Goal: Transaction & Acquisition: Purchase product/service

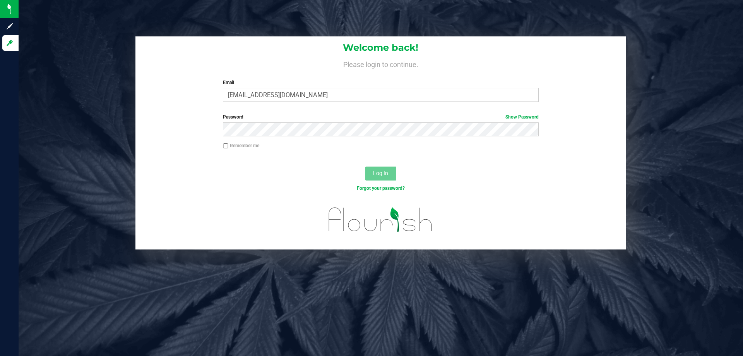
type input "kpierce@liveparallel.com"
click at [365, 166] on button "Log In" at bounding box center [380, 173] width 31 height 14
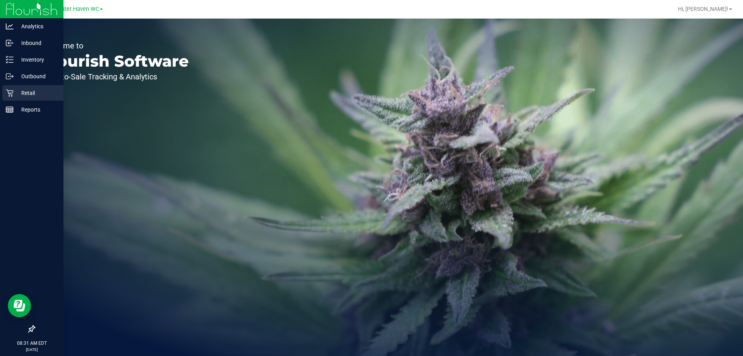
click at [12, 97] on div "Retail" at bounding box center [32, 92] width 61 height 15
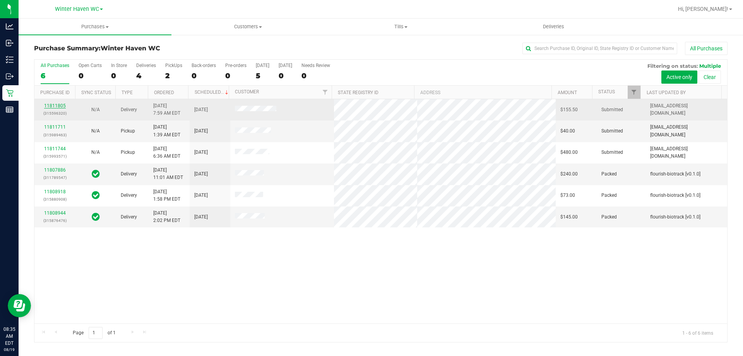
click at [56, 103] on link "11811805" at bounding box center [55, 105] width 22 height 5
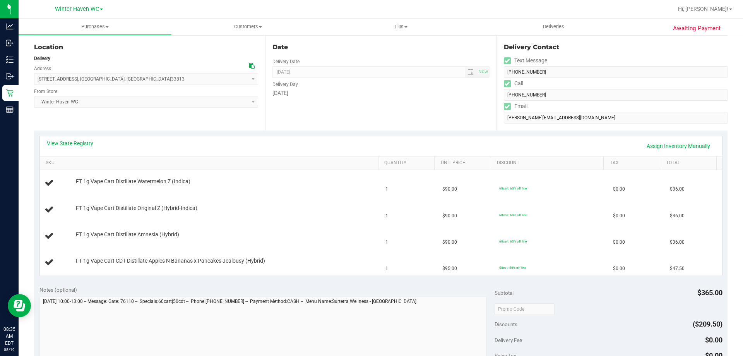
scroll to position [116, 0]
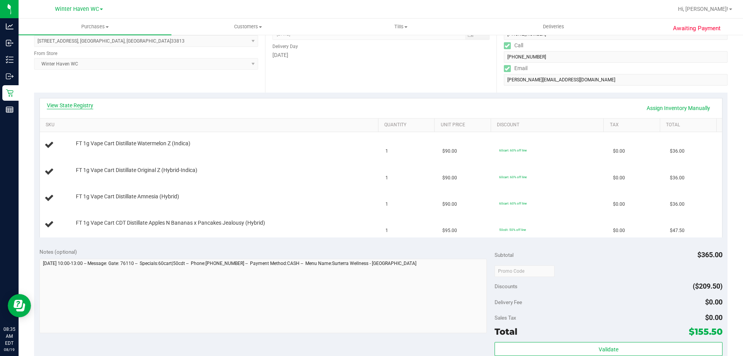
click at [83, 104] on link "View State Registry" at bounding box center [70, 105] width 46 height 8
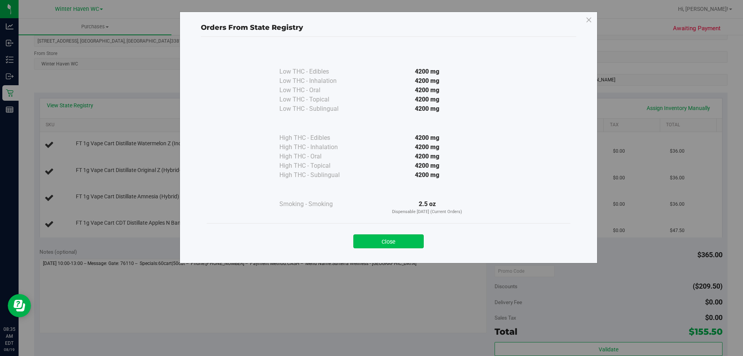
click at [412, 236] on button "Close" at bounding box center [388, 241] width 70 height 14
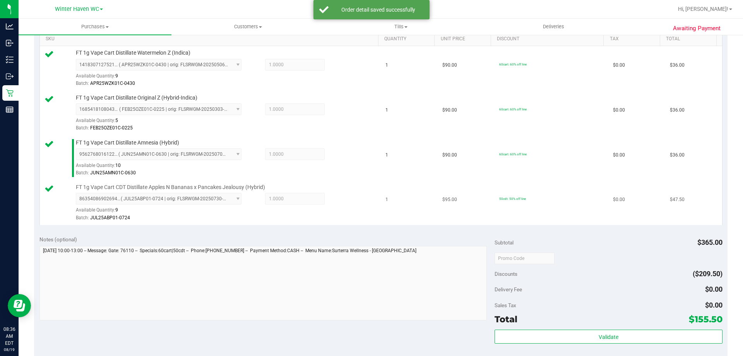
scroll to position [271, 0]
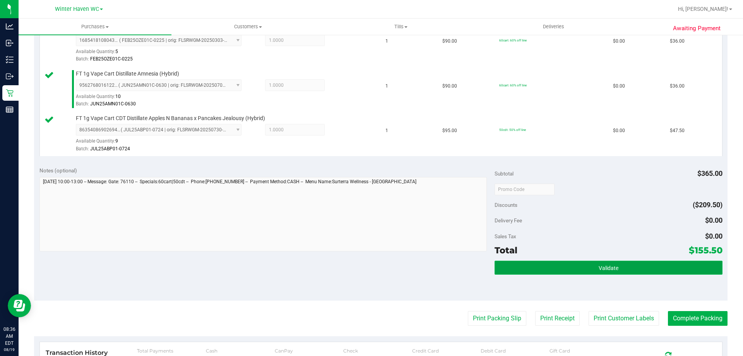
click at [624, 274] on button "Validate" at bounding box center [607, 267] width 227 height 14
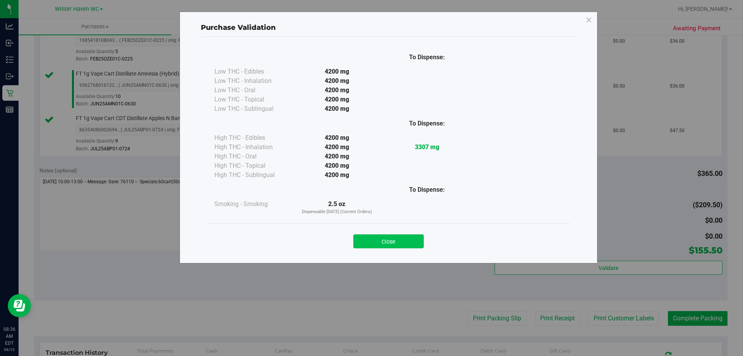
click at [402, 241] on button "Close" at bounding box center [388, 241] width 70 height 14
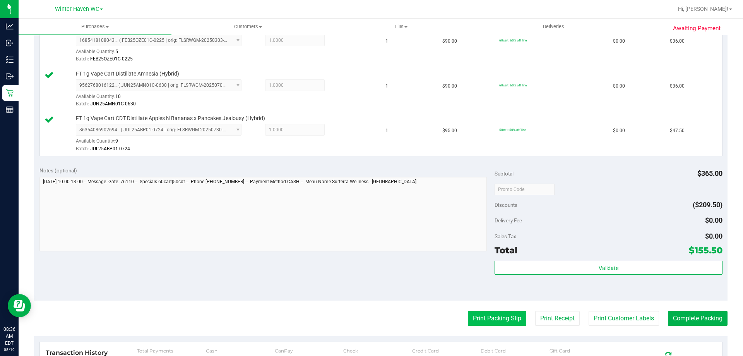
click at [487, 316] on button "Print Packing Slip" at bounding box center [497, 318] width 58 height 15
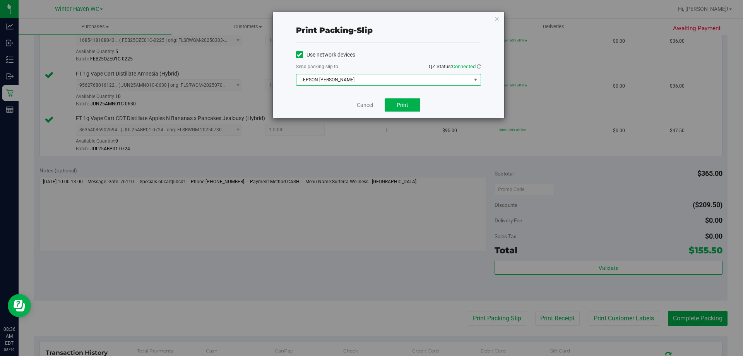
click at [384, 79] on span "EPSON-JAMES BUCHANAN" at bounding box center [383, 79] width 174 height 11
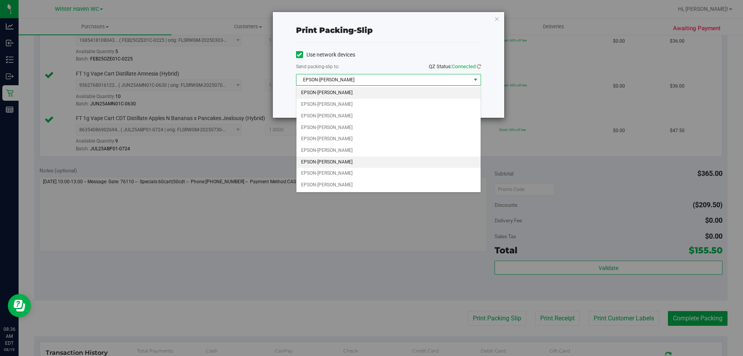
click at [342, 159] on li "EPSON-JAMES-OTTO" at bounding box center [388, 162] width 184 height 12
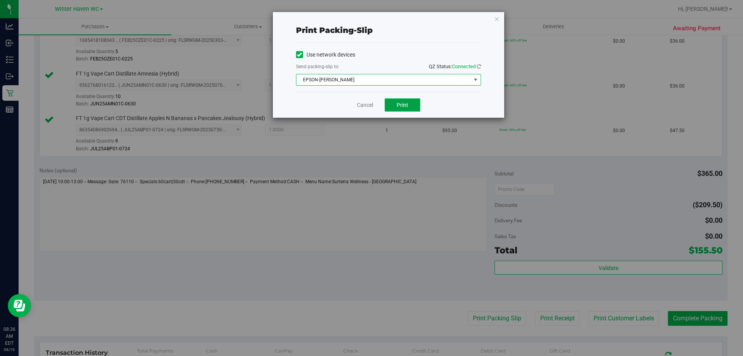
click at [400, 108] on button "Print" at bounding box center [403, 104] width 36 height 13
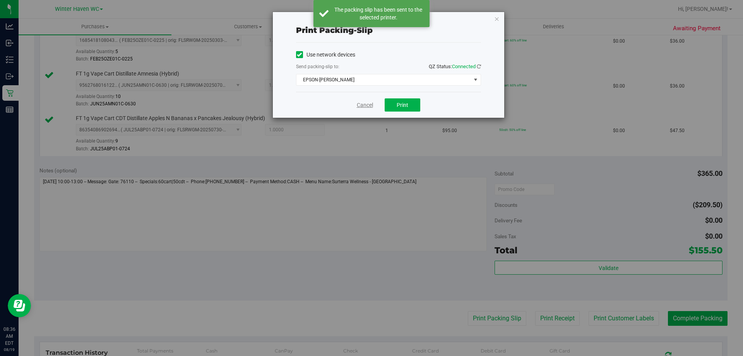
click at [360, 104] on link "Cancel" at bounding box center [365, 105] width 16 height 8
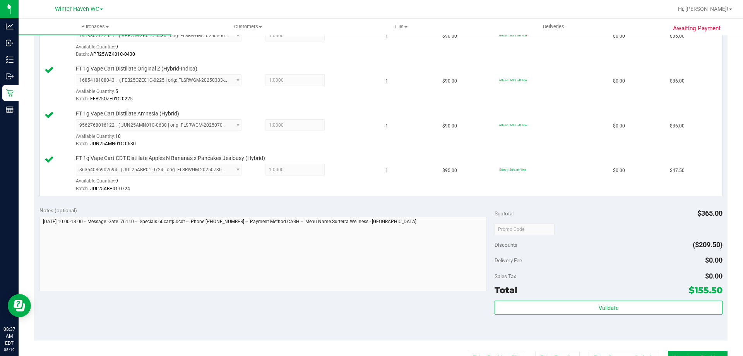
scroll to position [309, 0]
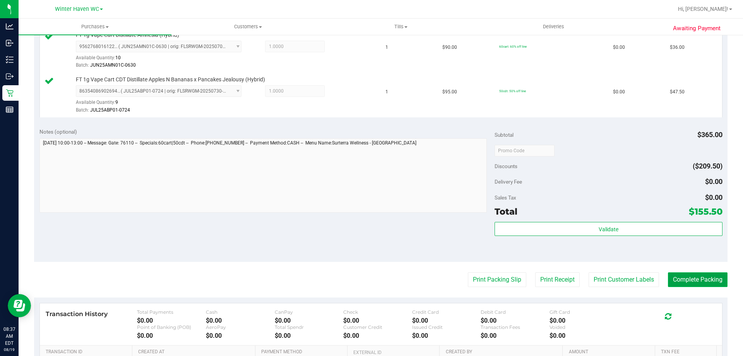
click at [689, 282] on button "Complete Packing" at bounding box center [698, 279] width 60 height 15
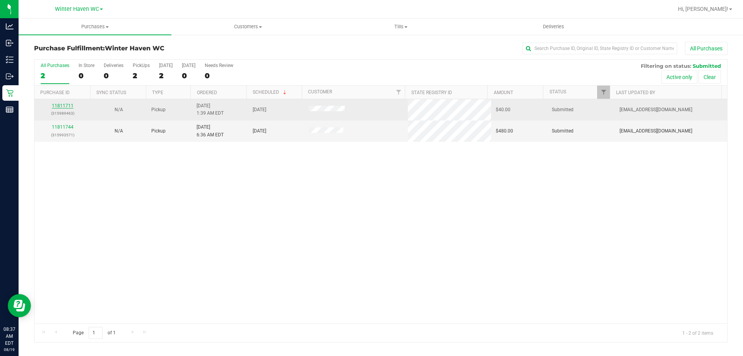
click at [69, 105] on link "11811711" at bounding box center [63, 105] width 22 height 5
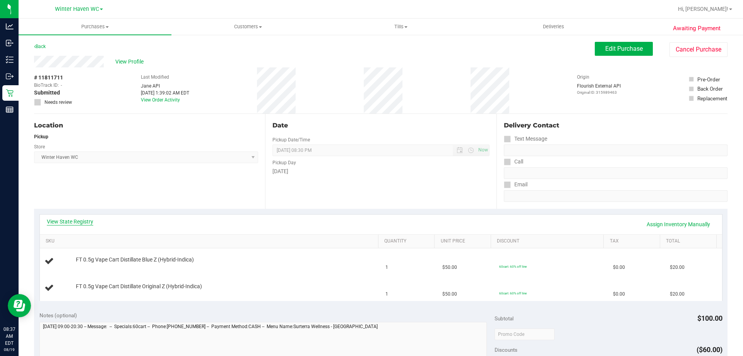
click at [82, 222] on link "View State Registry" at bounding box center [70, 221] width 46 height 8
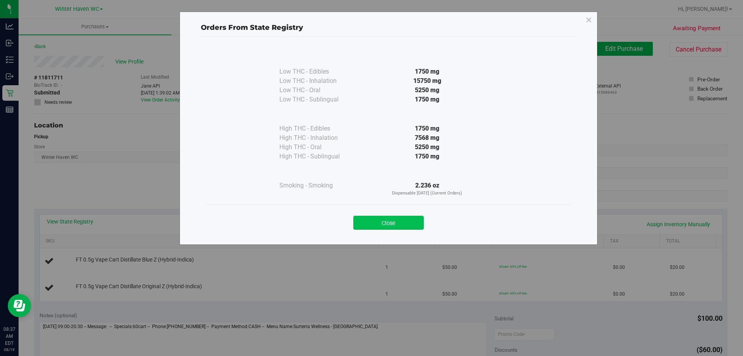
click at [387, 219] on button "Close" at bounding box center [388, 222] width 70 height 14
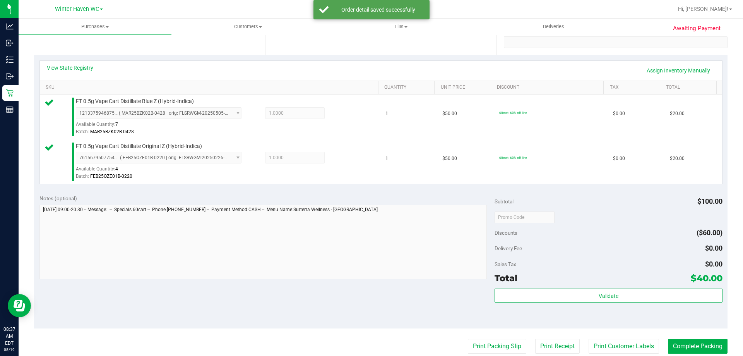
scroll to position [271, 0]
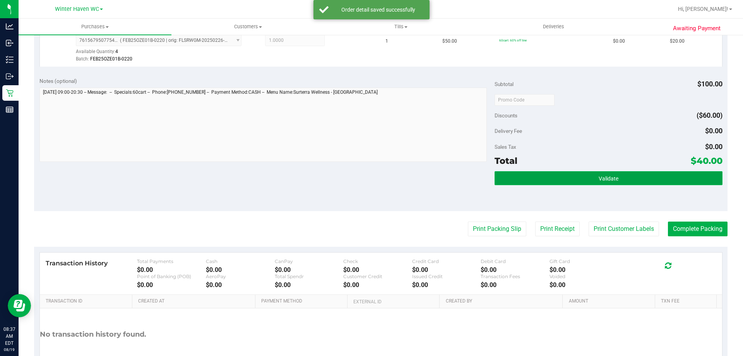
click at [624, 177] on button "Validate" at bounding box center [607, 178] width 227 height 14
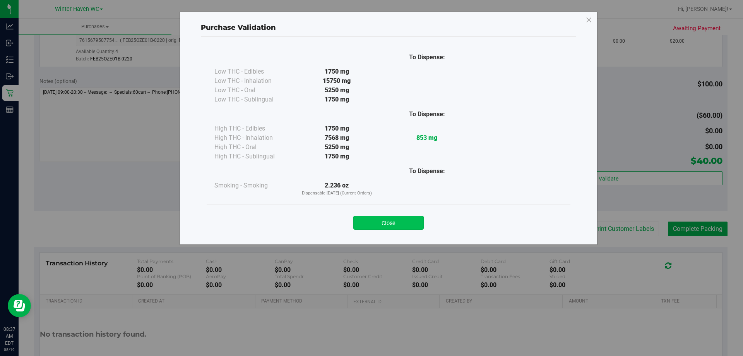
click at [409, 224] on button "Close" at bounding box center [388, 222] width 70 height 14
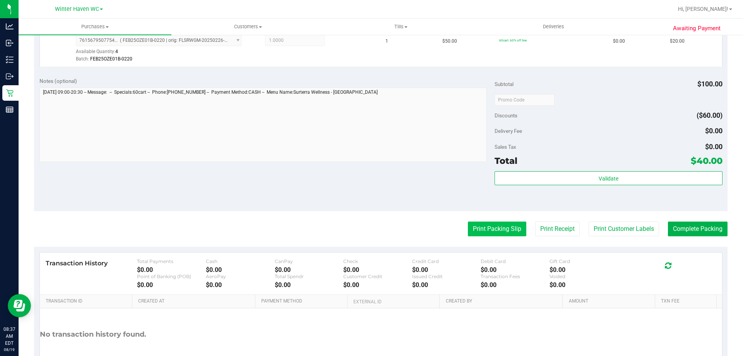
click at [491, 228] on button "Print Packing Slip" at bounding box center [497, 228] width 58 height 15
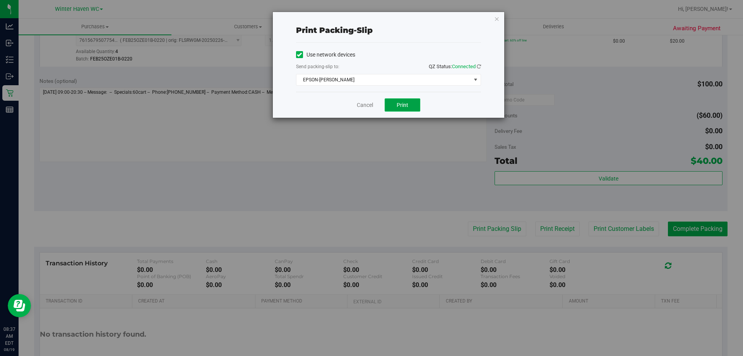
click at [395, 108] on button "Print" at bounding box center [403, 104] width 36 height 13
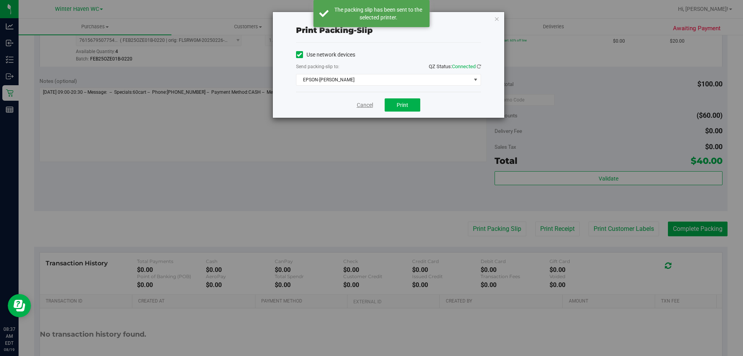
click at [365, 105] on link "Cancel" at bounding box center [365, 105] width 16 height 8
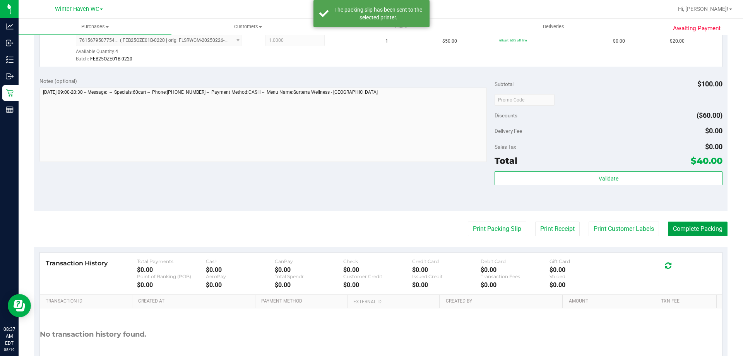
click at [694, 224] on button "Complete Packing" at bounding box center [698, 228] width 60 height 15
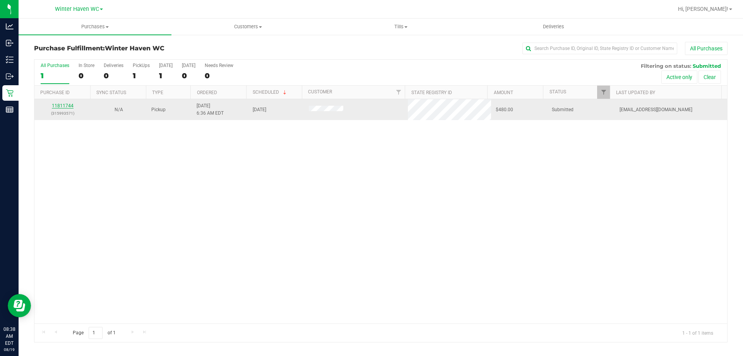
click at [67, 104] on link "11811744" at bounding box center [63, 105] width 22 height 5
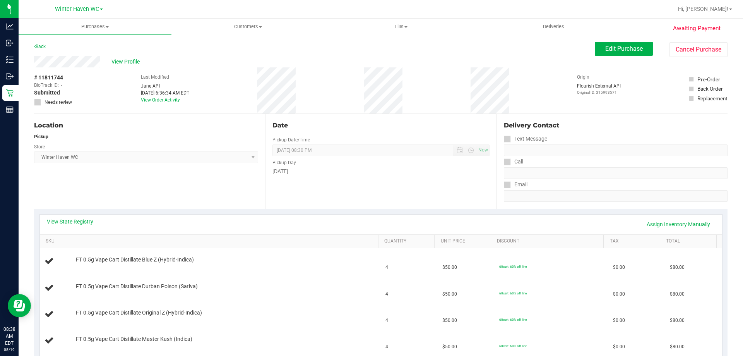
scroll to position [116, 0]
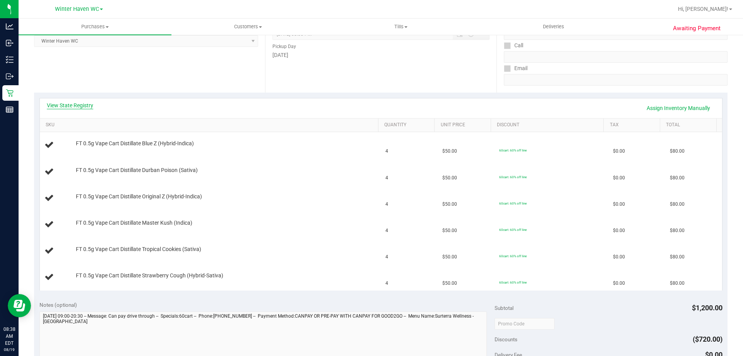
click at [84, 104] on link "View State Registry" at bounding box center [70, 105] width 46 height 8
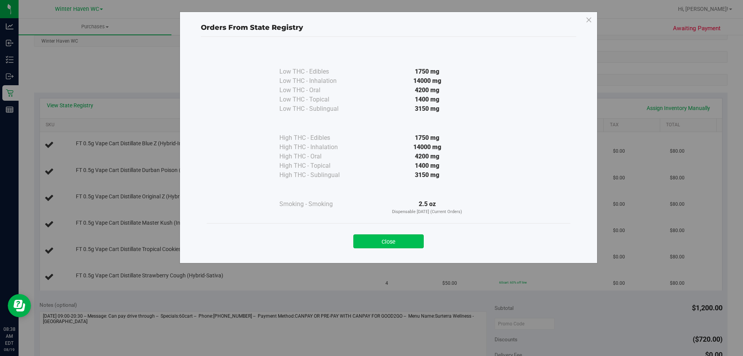
click at [400, 241] on button "Close" at bounding box center [388, 241] width 70 height 14
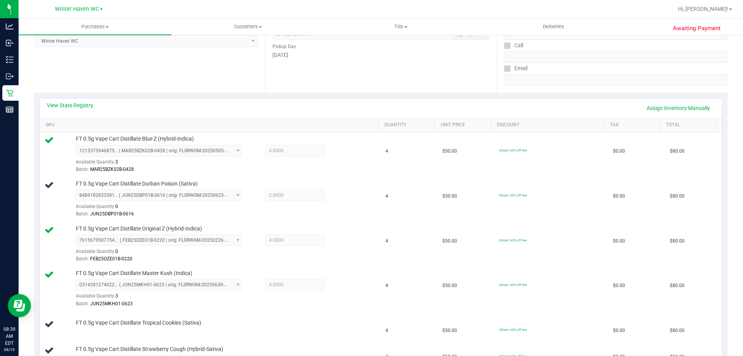
scroll to position [155, 0]
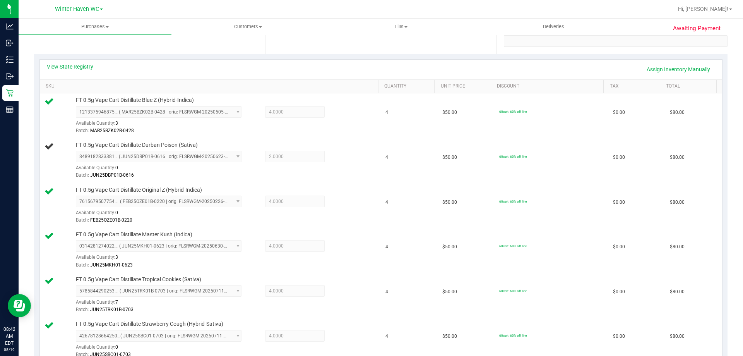
click at [254, 68] on div "View State Registry Assign Inventory Manually" at bounding box center [381, 69] width 668 height 13
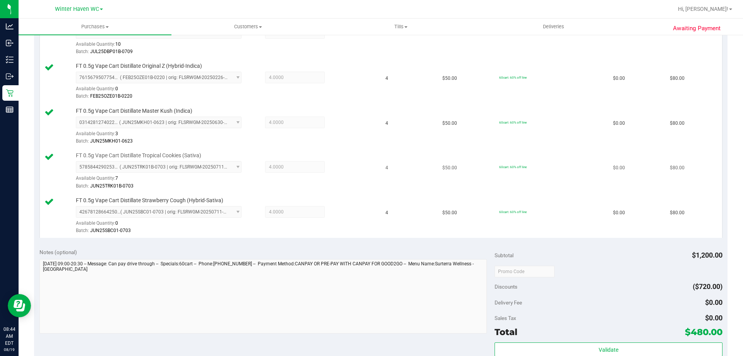
scroll to position [387, 0]
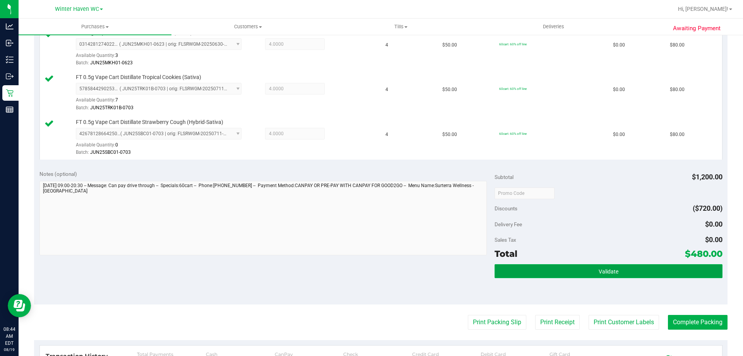
click at [601, 271] on span "Validate" at bounding box center [608, 271] width 20 height 6
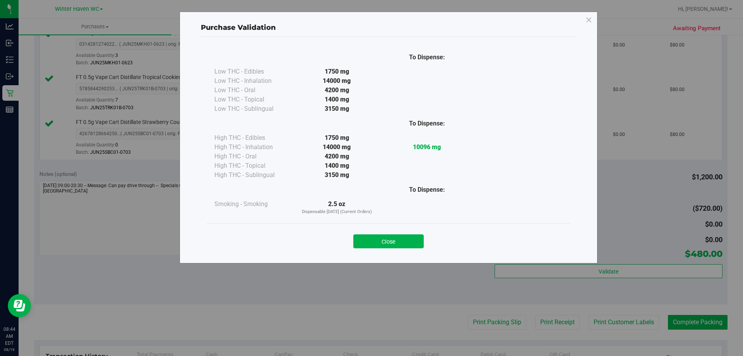
click at [404, 250] on div "Close" at bounding box center [389, 238] width 364 height 31
click at [392, 236] on button "Close" at bounding box center [388, 241] width 70 height 14
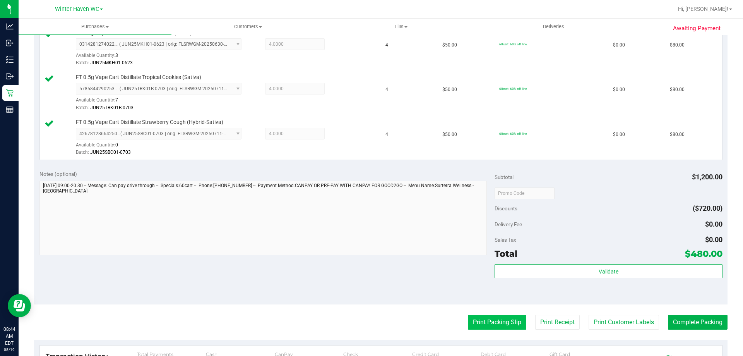
click at [503, 326] on button "Print Packing Slip" at bounding box center [497, 322] width 58 height 15
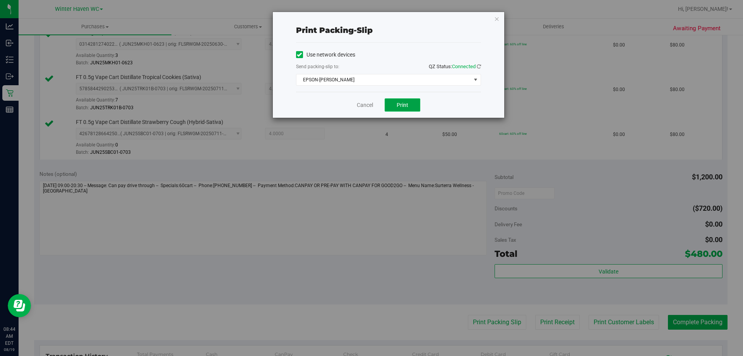
click at [411, 106] on button "Print" at bounding box center [403, 104] width 36 height 13
click at [367, 101] on link "Cancel" at bounding box center [365, 105] width 16 height 8
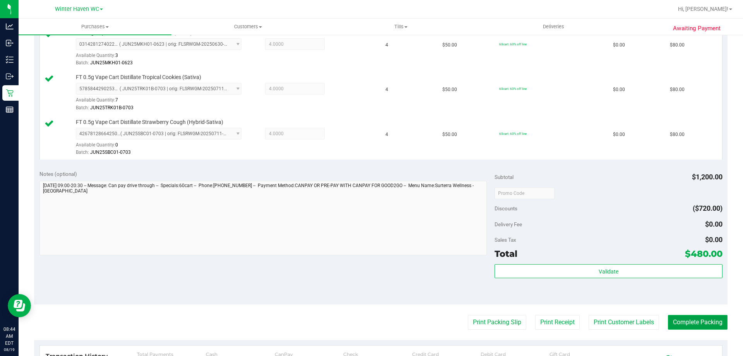
click at [684, 320] on button "Complete Packing" at bounding box center [698, 322] width 60 height 15
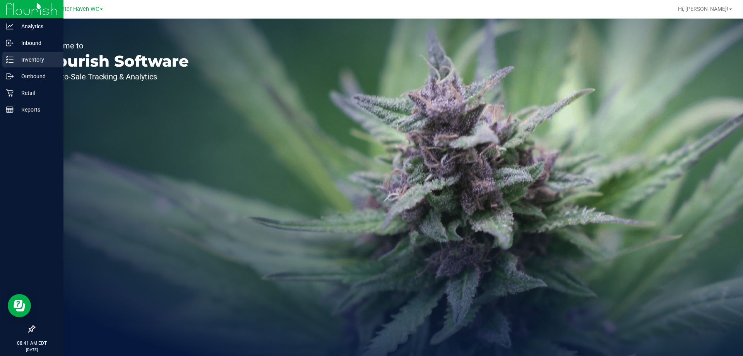
click at [6, 64] on div "Inventory" at bounding box center [32, 59] width 61 height 15
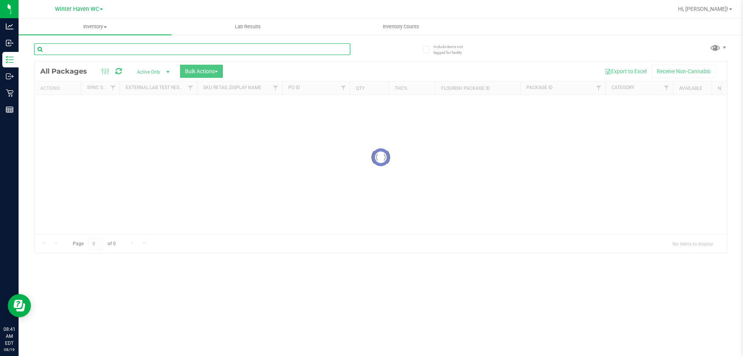
click at [134, 45] on input "text" at bounding box center [192, 49] width 316 height 12
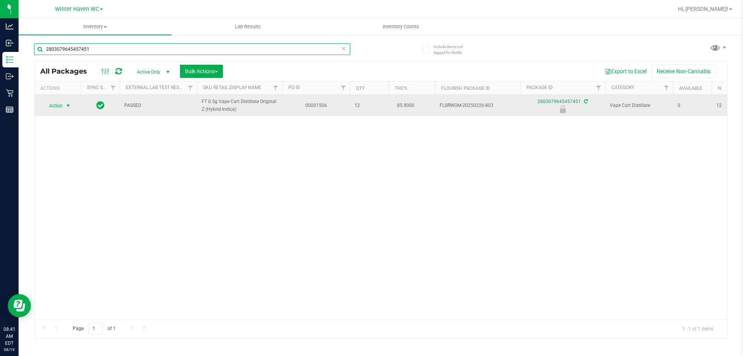
type input "2803079645457451"
click at [68, 111] on span "select" at bounding box center [68, 105] width 10 height 11
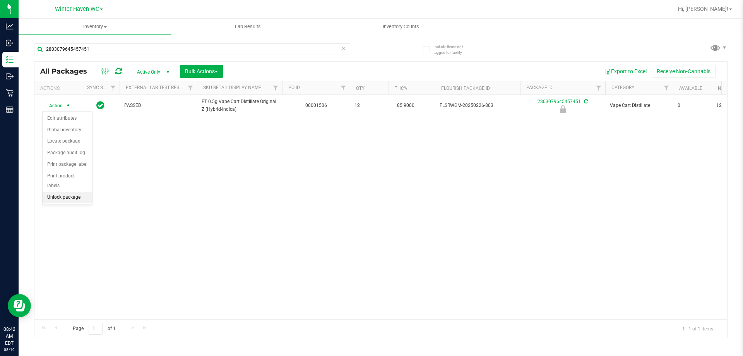
click at [75, 191] on li "Unlock package" at bounding box center [68, 197] width 50 height 12
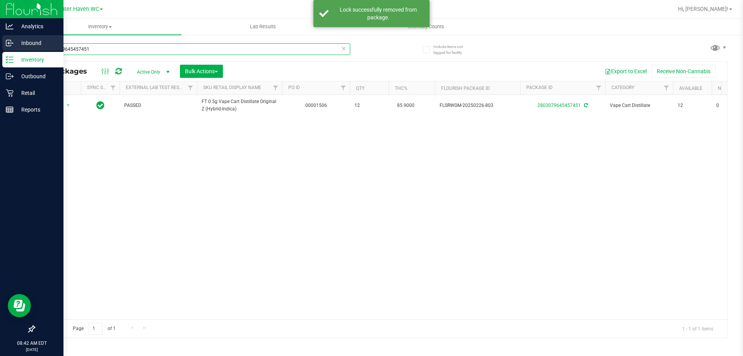
drag, startPoint x: 135, startPoint y: 50, endPoint x: 0, endPoint y: 50, distance: 135.4
click at [0, 50] on div "Analytics Inbound Inventory Outbound Retail Reports 08:42 AM EDT 08/19/2025 08/…" at bounding box center [371, 178] width 743 height 356
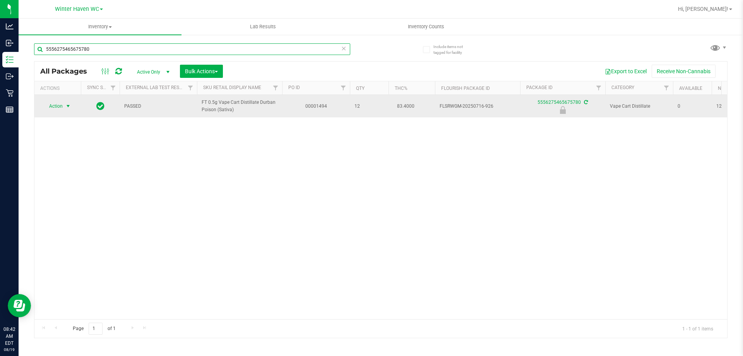
type input "5556275465675780"
click at [66, 105] on span "select" at bounding box center [68, 106] width 6 height 6
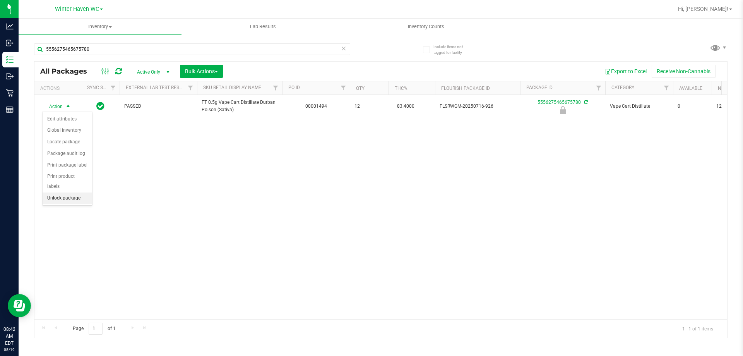
click at [71, 192] on li "Unlock package" at bounding box center [68, 198] width 50 height 12
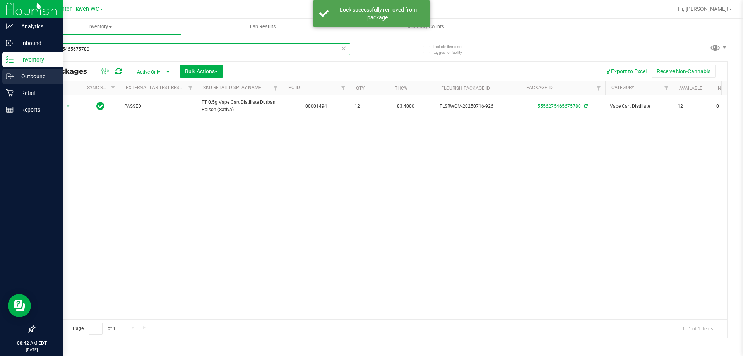
drag, startPoint x: 118, startPoint y: 50, endPoint x: 0, endPoint y: 75, distance: 120.3
click at [0, 73] on div "Analytics Inbound Inventory Outbound Retail Reports 08:42 AM EDT 08/19/2025 08/…" at bounding box center [371, 178] width 743 height 356
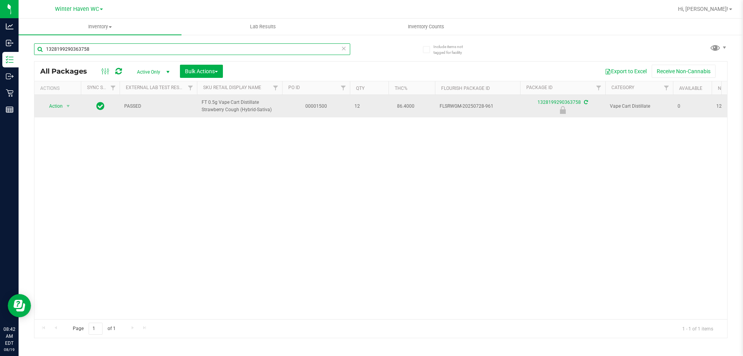
type input "1328199290363758"
click at [59, 107] on span "Action" at bounding box center [52, 106] width 21 height 11
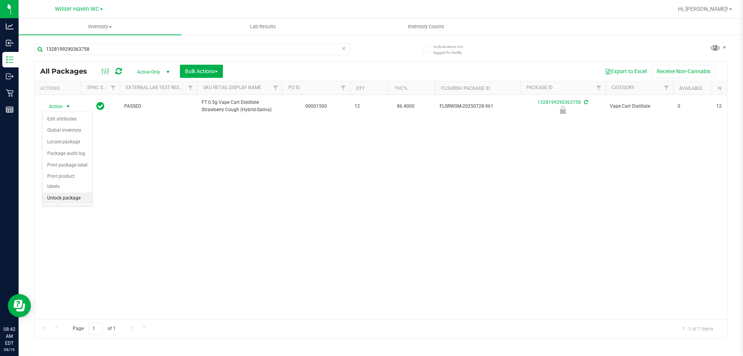
click at [79, 192] on li "Unlock package" at bounding box center [68, 198] width 50 height 12
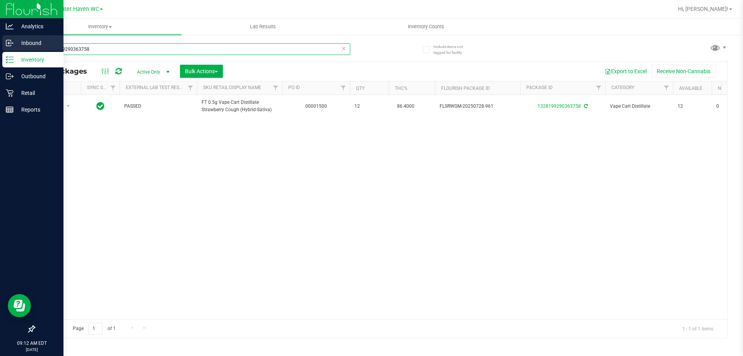
drag, startPoint x: 106, startPoint y: 51, endPoint x: 7, endPoint y: 46, distance: 98.4
click at [0, 61] on div "Analytics Inbound Inventory Outbound Retail Reports 09:12 AM EDT 08/19/2025 08/…" at bounding box center [371, 178] width 743 height 356
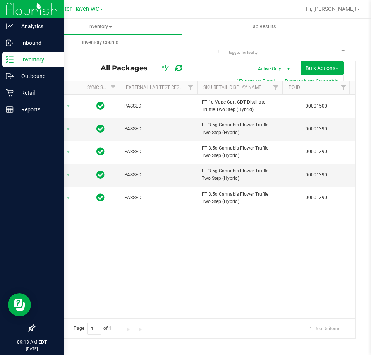
type input "t12"
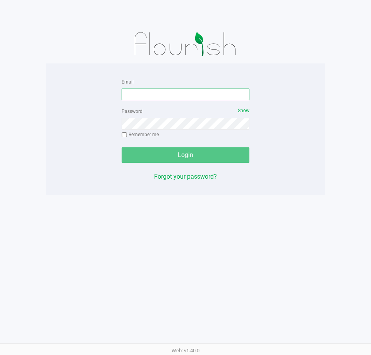
click at [160, 98] on input "Email" at bounding box center [185, 95] width 128 height 12
type input "kpierce@liveparallel.com"
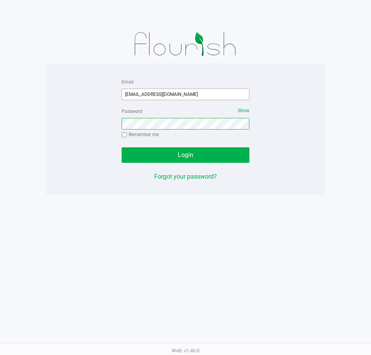
click at [121, 147] on button "Login" at bounding box center [185, 154] width 128 height 15
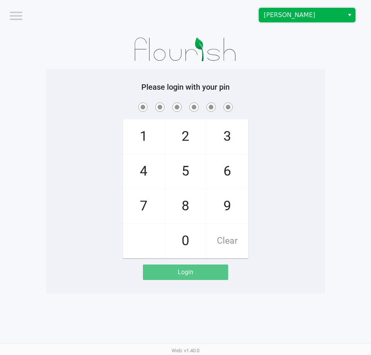
click at [275, 15] on span "Brandon WC" at bounding box center [300, 14] width 75 height 9
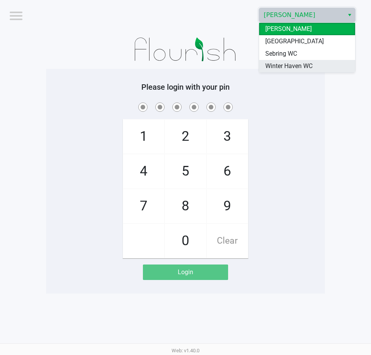
click at [289, 72] on li "Winter Haven WC" at bounding box center [307, 66] width 96 height 12
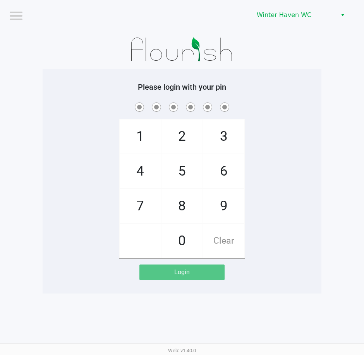
click at [301, 152] on div "1 4 7 2 5 8 0 3 6 9 Clear" at bounding box center [182, 179] width 279 height 157
checkbox input "true"
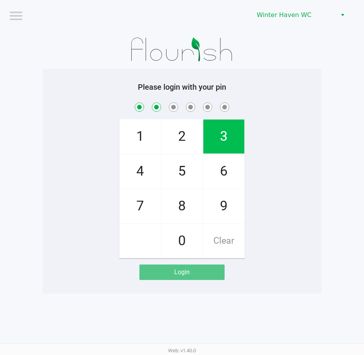
checkbox input "true"
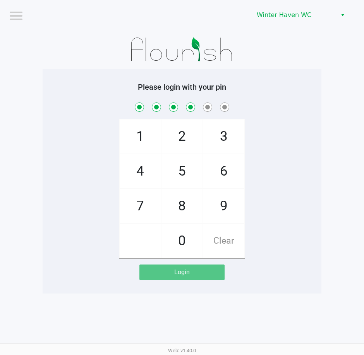
checkbox input "true"
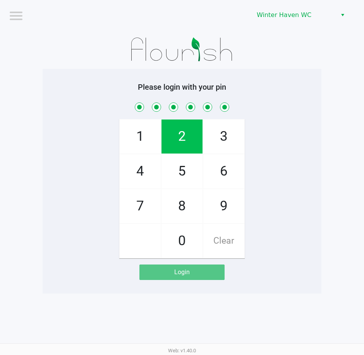
checkbox input "true"
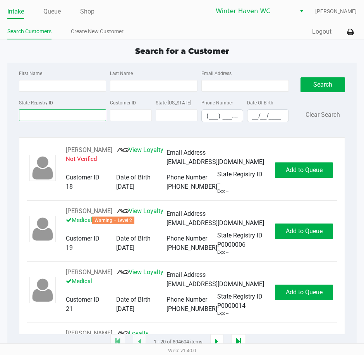
click at [40, 113] on input "State Registry ID" at bounding box center [62, 115] width 87 height 12
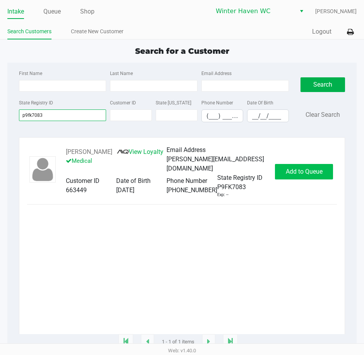
type input "p9fk7083"
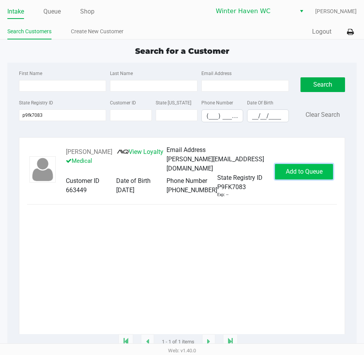
click at [320, 171] on span "Add to Queue" at bounding box center [303, 171] width 37 height 7
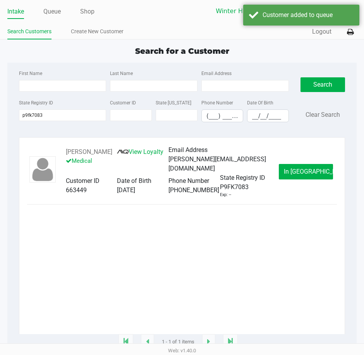
click at [321, 171] on button "In Queue" at bounding box center [306, 171] width 54 height 15
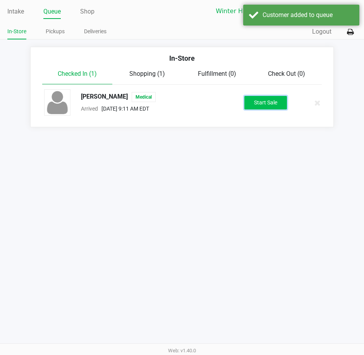
click at [256, 102] on button "Start Sale" at bounding box center [265, 103] width 43 height 14
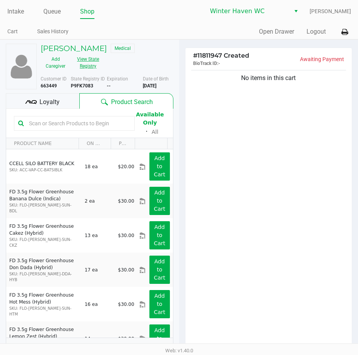
click at [90, 64] on button "View State Registry" at bounding box center [85, 62] width 31 height 19
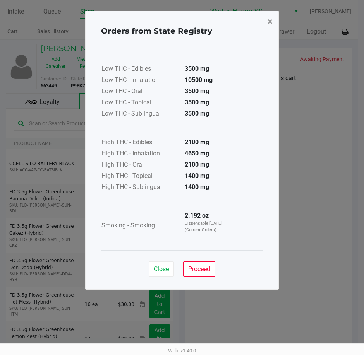
click at [269, 21] on span "×" at bounding box center [269, 21] width 5 height 11
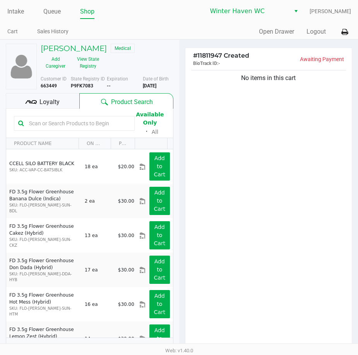
click at [74, 122] on input "text" at bounding box center [78, 124] width 104 height 12
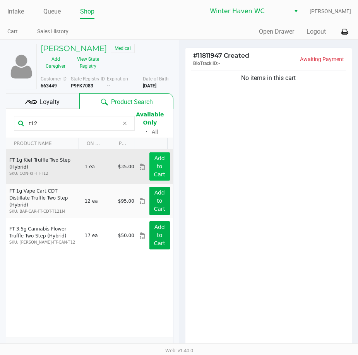
type input "t12"
click at [154, 169] on app-button-loader "Add to Cart" at bounding box center [160, 166] width 12 height 22
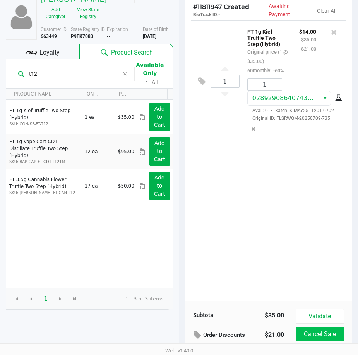
scroll to position [81, 0]
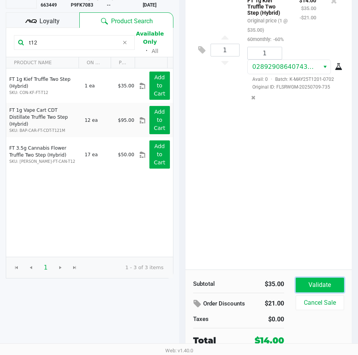
click at [323, 280] on button "Validate" at bounding box center [320, 285] width 48 height 15
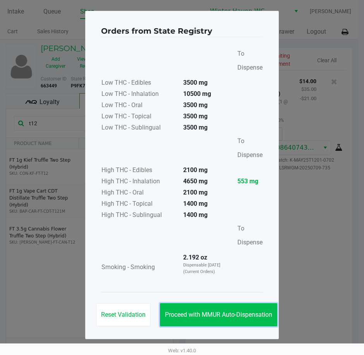
click at [244, 308] on button "Proceed with MMUR Auto-Dispensation" at bounding box center [218, 314] width 117 height 23
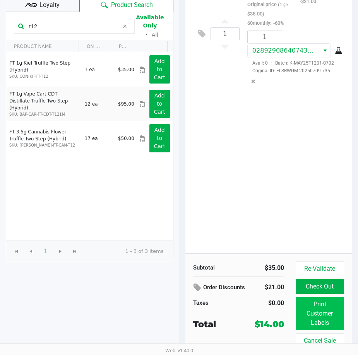
scroll to position [98, 0]
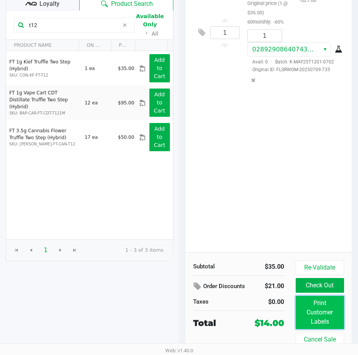
click at [323, 298] on button "Print Customer Labels" at bounding box center [320, 312] width 48 height 33
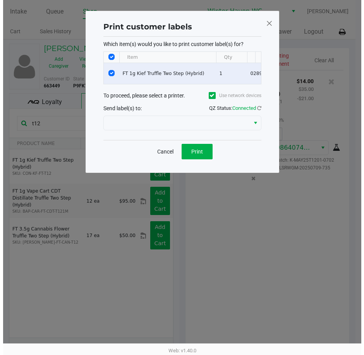
scroll to position [0, 0]
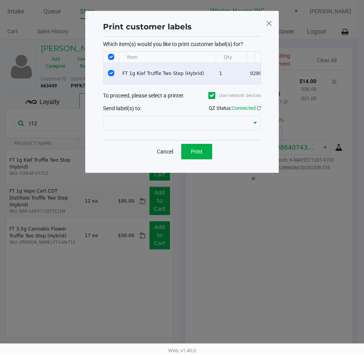
click at [167, 140] on div "Which item(s) would you like to print customer label(s) for? Item Qty Package #…" at bounding box center [182, 88] width 158 height 103
click at [168, 132] on div at bounding box center [182, 123] width 158 height 19
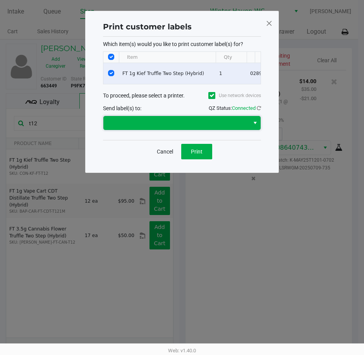
click at [172, 130] on span at bounding box center [176, 123] width 146 height 14
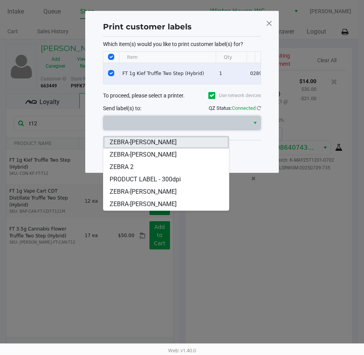
click at [173, 144] on li "ZEBRA-JAMES-OTTO" at bounding box center [165, 142] width 125 height 12
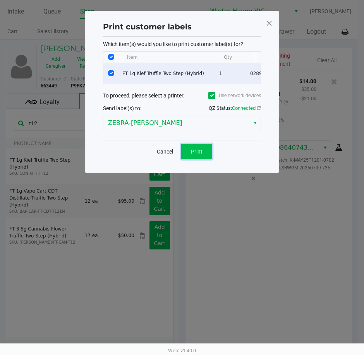
click at [189, 158] on button "Print" at bounding box center [196, 151] width 31 height 15
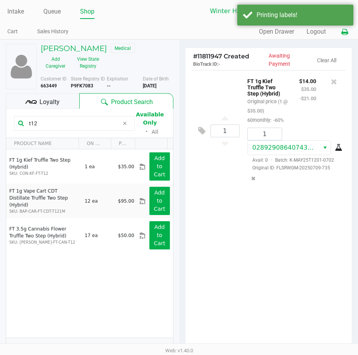
click at [344, 32] on icon at bounding box center [344, 31] width 7 height 5
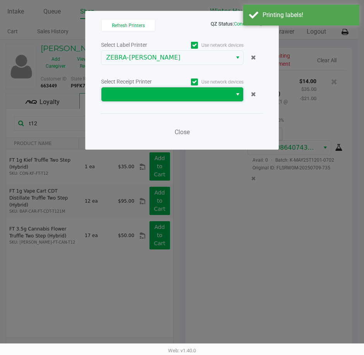
click at [163, 97] on span at bounding box center [166, 94] width 121 height 9
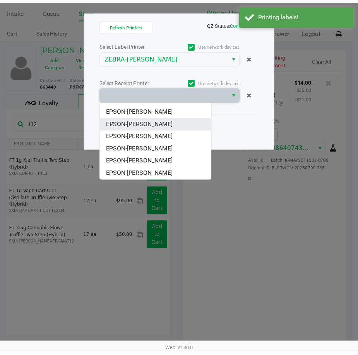
scroll to position [34, 0]
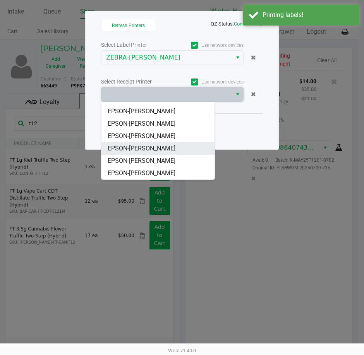
click at [173, 149] on li "EPSON-JAMES-OTTO" at bounding box center [157, 148] width 113 height 12
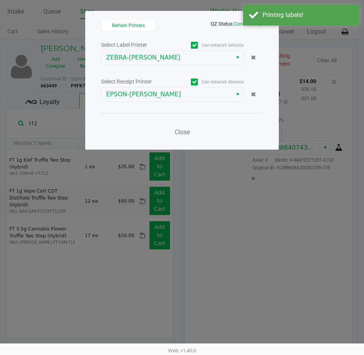
click at [262, 26] on link at bounding box center [260, 24] width 4 height 6
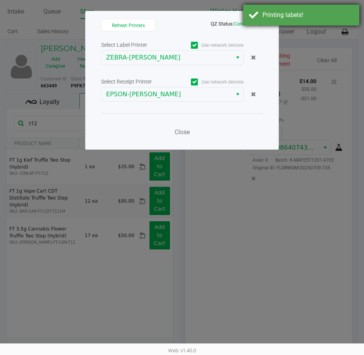
click at [267, 21] on div "Printing labels!" at bounding box center [301, 15] width 116 height 21
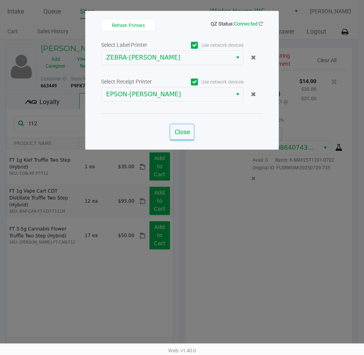
click at [177, 127] on button "Close" at bounding box center [181, 132] width 23 height 15
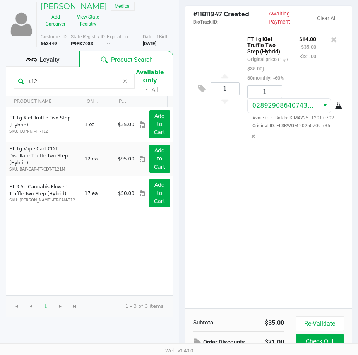
scroll to position [98, 0]
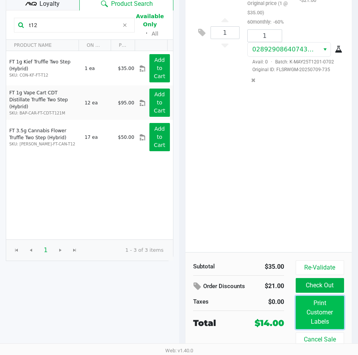
click at [325, 312] on button "Print Customer Labels" at bounding box center [320, 312] width 48 height 33
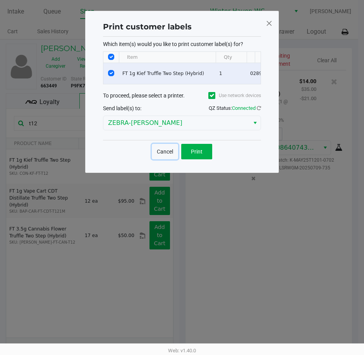
click at [163, 159] on button "Cancel" at bounding box center [165, 151] width 26 height 15
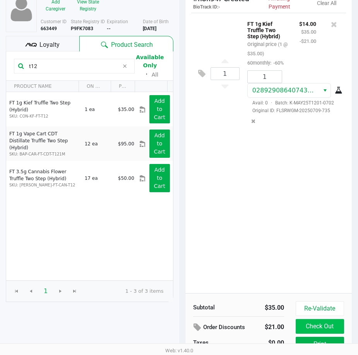
scroll to position [98, 0]
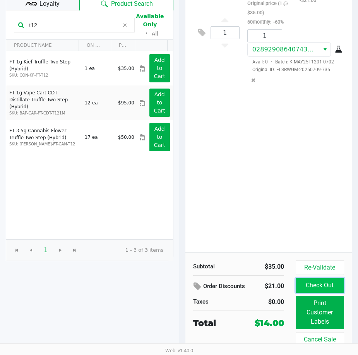
click at [313, 289] on button "Check Out" at bounding box center [320, 285] width 48 height 15
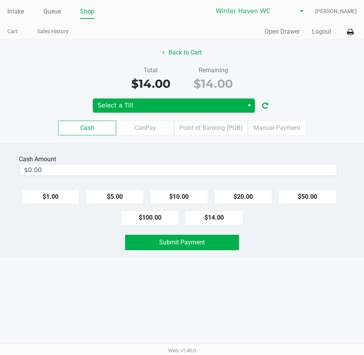
click at [172, 109] on span "Select a Till" at bounding box center [167, 105] width 141 height 9
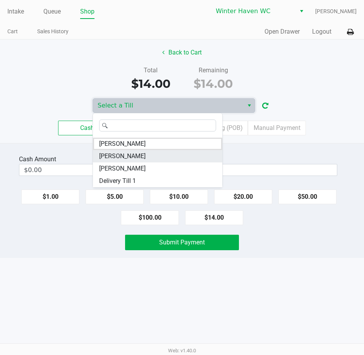
click at [138, 154] on li "[PERSON_NAME]" at bounding box center [157, 156] width 129 height 12
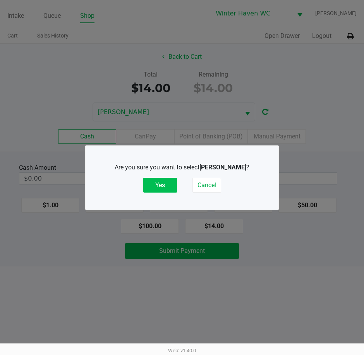
click at [167, 183] on button "Yes" at bounding box center [160, 185] width 34 height 15
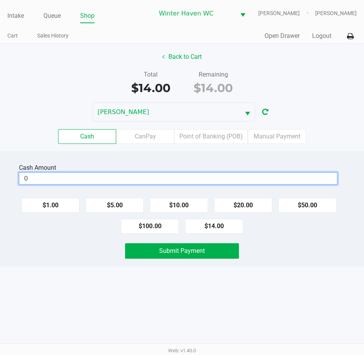
click at [166, 182] on input "0" at bounding box center [177, 178] width 317 height 11
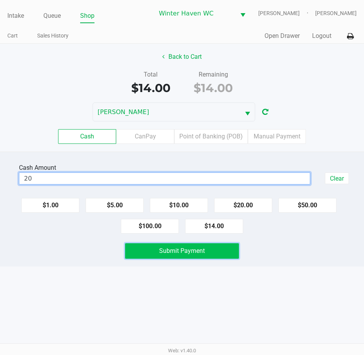
type input "$20.00"
click at [207, 253] on button "Submit Payment" at bounding box center [181, 250] width 113 height 15
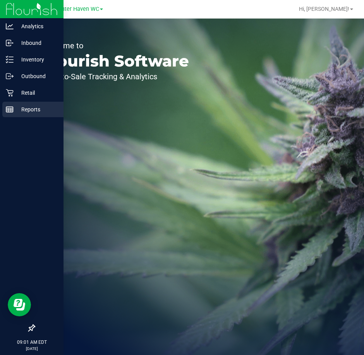
click at [21, 107] on p "Reports" at bounding box center [37, 109] width 46 height 9
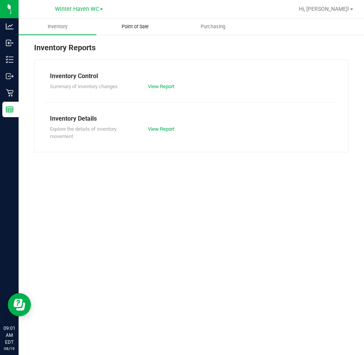
click at [143, 20] on uib-tab-heading "Point of Sale" at bounding box center [135, 26] width 77 height 15
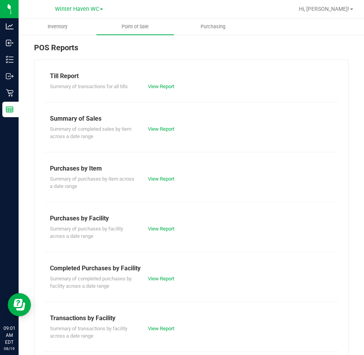
click at [157, 81] on div "Summary of transactions for all tills View Report" at bounding box center [191, 86] width 294 height 10
click at [158, 86] on link "View Report" at bounding box center [161, 87] width 26 height 6
